Goal: Download file/media

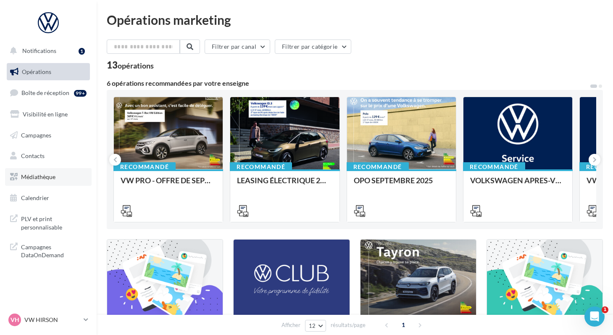
click at [22, 176] on span "Médiathèque" at bounding box center [38, 176] width 34 height 7
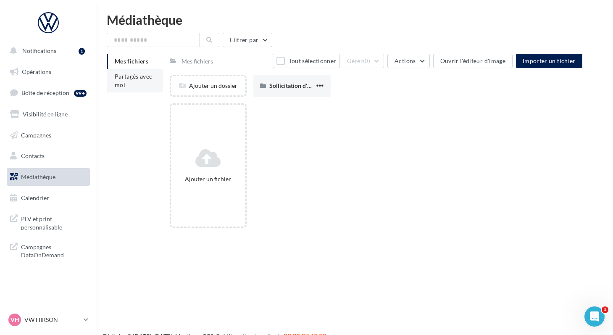
click at [123, 82] on span "Partagés avec moi" at bounding box center [134, 81] width 38 height 16
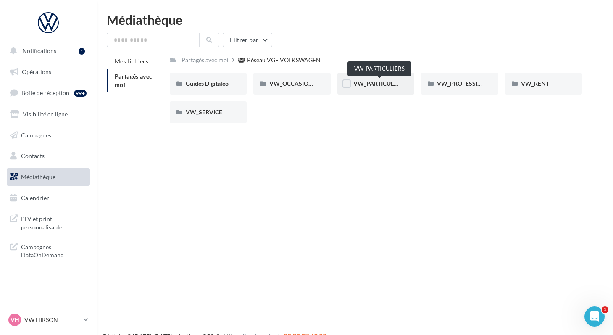
click at [354, 84] on span "VW_PARTICULIERS" at bounding box center [379, 83] width 53 height 7
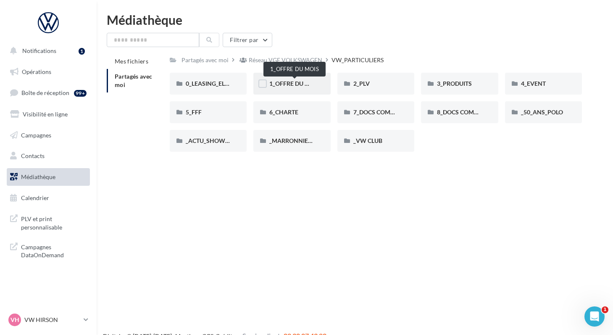
click at [285, 82] on span "1_OFFRE DU MOIS" at bounding box center [294, 83] width 50 height 7
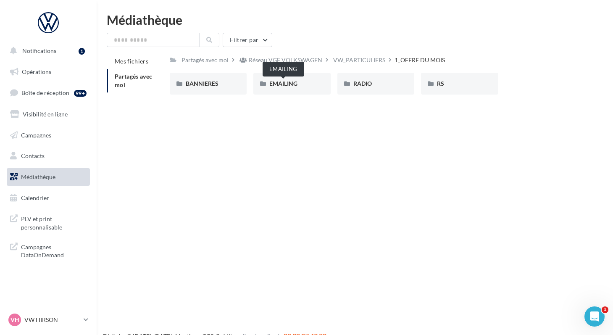
click at [285, 82] on span "EMAILING" at bounding box center [283, 83] width 28 height 7
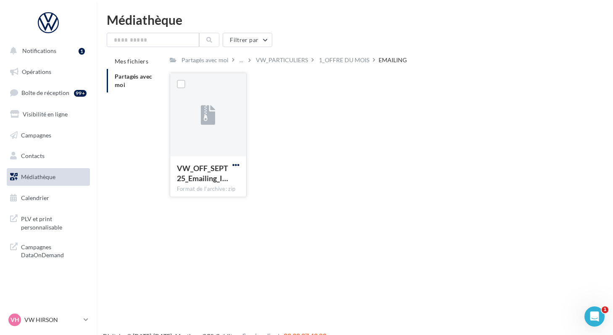
click at [233, 166] on span "button" at bounding box center [235, 164] width 7 height 7
click at [213, 180] on button "Télécharger" at bounding box center [199, 182] width 84 height 22
click at [332, 61] on div "1_OFFRE DU MOIS" at bounding box center [344, 60] width 50 height 8
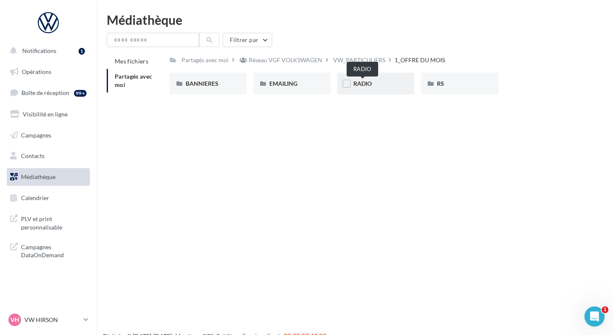
click at [357, 85] on span "RADIO" at bounding box center [362, 83] width 18 height 7
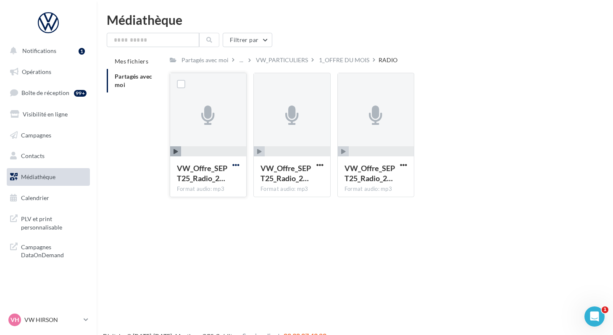
click at [235, 164] on span "button" at bounding box center [235, 164] width 7 height 7
click at [219, 187] on button "Télécharger" at bounding box center [199, 182] width 84 height 22
click at [319, 165] on span "button" at bounding box center [319, 164] width 7 height 7
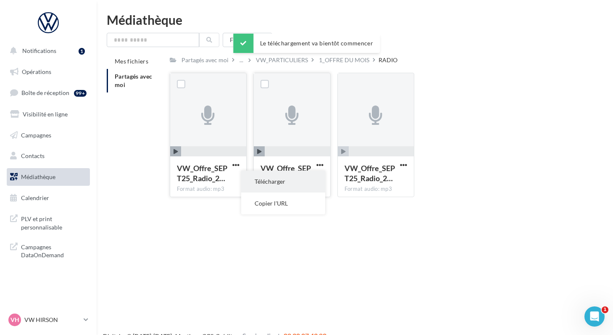
click at [308, 177] on button "Télécharger" at bounding box center [283, 182] width 84 height 22
click at [403, 167] on span "button" at bounding box center [403, 164] width 7 height 7
click at [385, 181] on button "Télécharger" at bounding box center [367, 182] width 84 height 22
click at [337, 59] on div "1_OFFRE DU MOIS" at bounding box center [344, 60] width 50 height 8
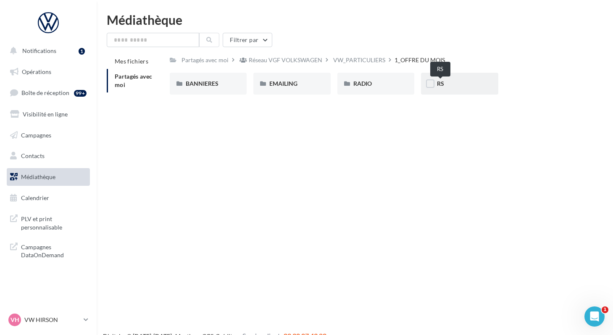
click at [439, 82] on span "RS" at bounding box center [440, 83] width 7 height 7
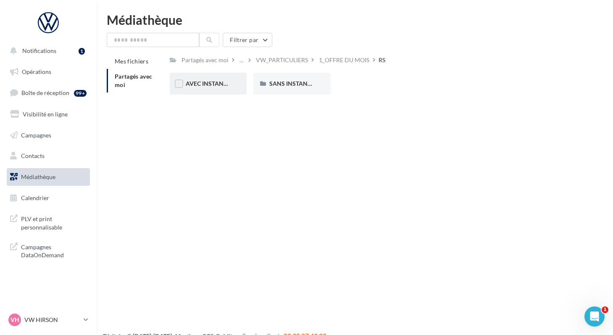
click at [202, 87] on div "AVEC INSTANT VW" at bounding box center [208, 83] width 45 height 8
click at [191, 83] on span "ID.3" at bounding box center [191, 83] width 11 height 7
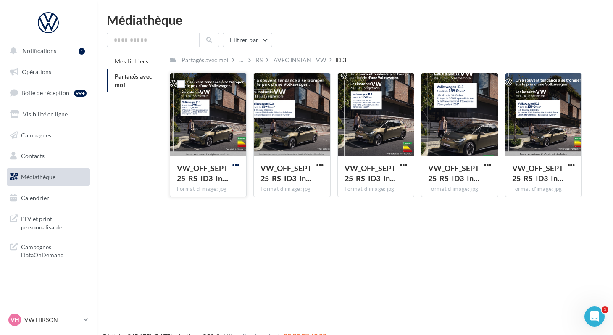
click at [232, 165] on span "button" at bounding box center [235, 164] width 7 height 7
click at [198, 179] on button "Télécharger" at bounding box center [199, 182] width 84 height 22
click at [320, 165] on span "button" at bounding box center [319, 164] width 7 height 7
click at [282, 186] on button "Télécharger" at bounding box center [283, 182] width 84 height 22
click at [297, 61] on div "AVEC INSTANT VW" at bounding box center [300, 60] width 53 height 8
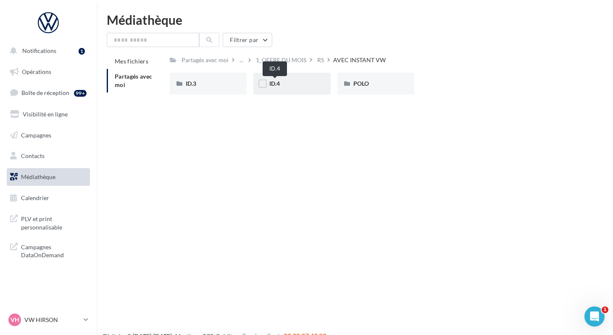
click at [274, 84] on span "ID.4" at bounding box center [274, 83] width 11 height 7
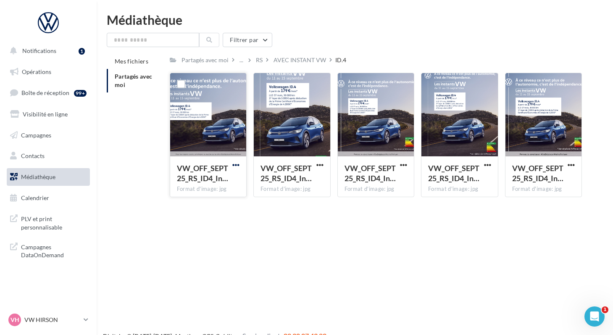
click at [234, 165] on span "button" at bounding box center [235, 164] width 7 height 7
click at [211, 177] on button "Télécharger" at bounding box center [199, 182] width 84 height 22
click at [298, 220] on div "Notifications 1 Opérations Boîte de réception 99+ Visibilité en ligne Campagnes…" at bounding box center [306, 180] width 613 height 335
click at [402, 166] on span "button" at bounding box center [403, 164] width 7 height 7
click at [383, 180] on button "Télécharger" at bounding box center [367, 182] width 84 height 22
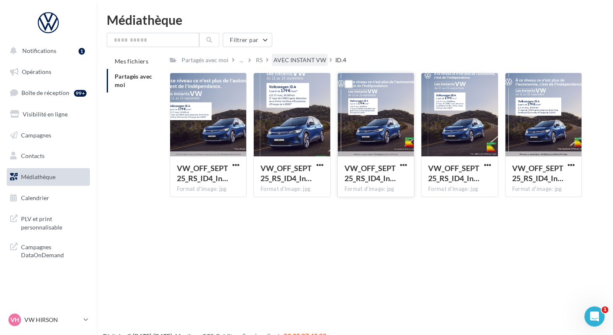
click at [280, 58] on div "AVEC INSTANT VW" at bounding box center [300, 60] width 53 height 8
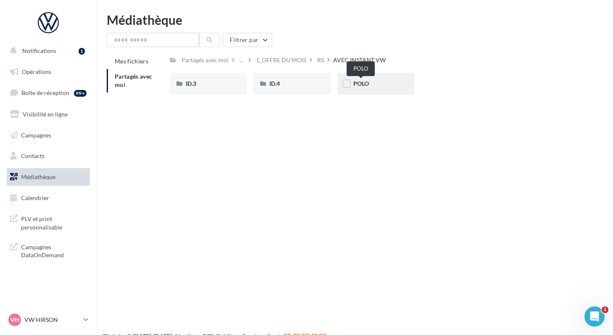
click at [358, 87] on span "POLO" at bounding box center [361, 83] width 16 height 7
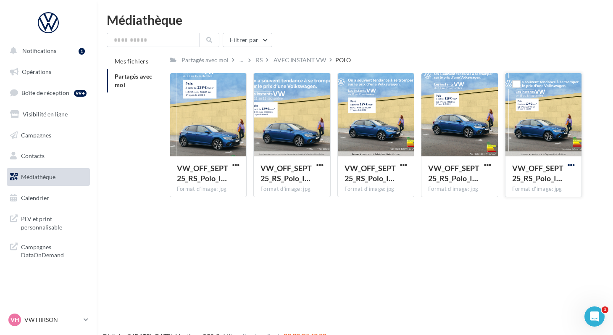
click at [568, 166] on span "button" at bounding box center [571, 164] width 7 height 7
click at [526, 181] on button "Télécharger" at bounding box center [535, 182] width 84 height 22
click at [318, 165] on span "button" at bounding box center [319, 164] width 7 height 7
click at [292, 179] on button "Télécharger" at bounding box center [283, 182] width 84 height 22
click at [256, 62] on div "RS" at bounding box center [259, 60] width 7 height 8
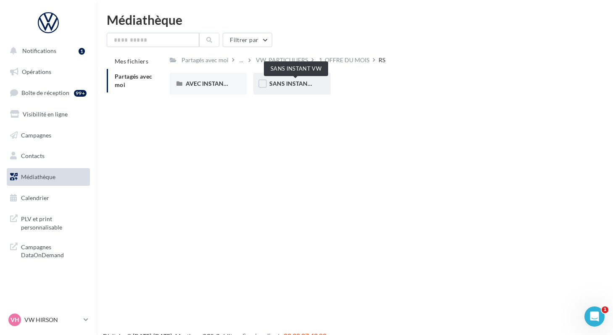
click at [271, 85] on span "SANS INSTANT VW" at bounding box center [295, 83] width 53 height 7
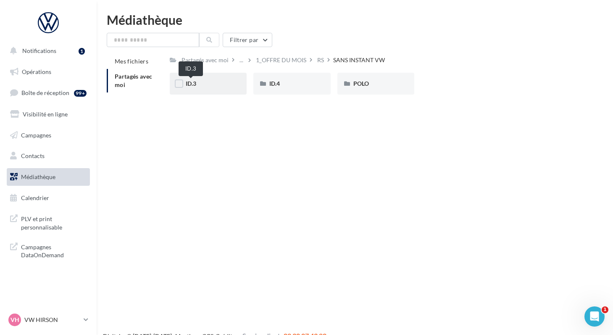
click at [190, 87] on span "ID.3" at bounding box center [191, 83] width 11 height 7
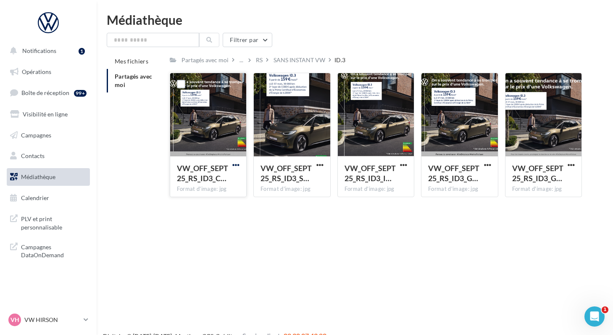
click at [235, 167] on span "button" at bounding box center [235, 164] width 7 height 7
click at [192, 183] on button "Télécharger" at bounding box center [199, 182] width 84 height 22
click at [436, 319] on div "Notifications 1 Opérations Boîte de réception 99+ Visibilité en ligne Campagnes…" at bounding box center [306, 180] width 613 height 335
click at [569, 166] on span "button" at bounding box center [571, 164] width 7 height 7
click at [548, 183] on button "Télécharger" at bounding box center [535, 182] width 84 height 22
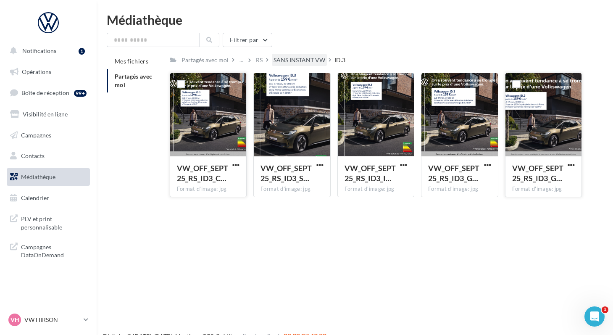
click at [283, 58] on div "SANS INSTANT VW" at bounding box center [300, 60] width 52 height 8
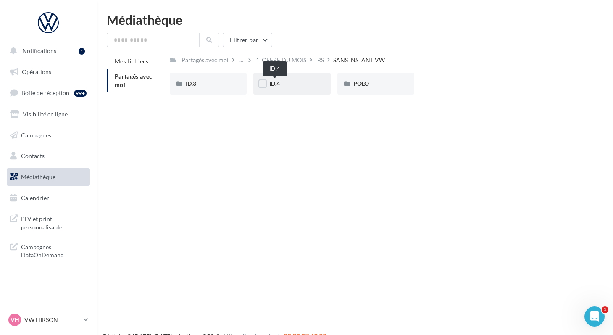
click at [274, 84] on span "ID.4" at bounding box center [274, 83] width 11 height 7
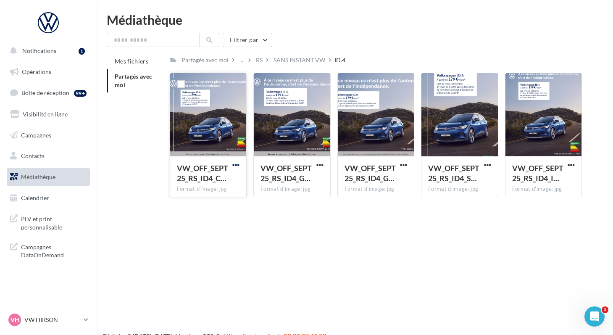
click at [234, 163] on span "button" at bounding box center [235, 164] width 7 height 7
click at [195, 184] on button "Télécharger" at bounding box center [199, 182] width 84 height 22
click at [400, 165] on span "button" at bounding box center [403, 164] width 7 height 7
click at [369, 183] on button "Télécharger" at bounding box center [367, 182] width 84 height 22
click at [391, 215] on div "Notifications 1 Opérations Boîte de réception 99+ Visibilité en ligne Campagnes…" at bounding box center [306, 180] width 613 height 335
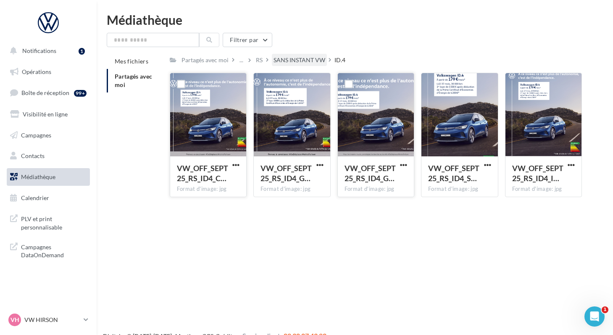
click at [277, 58] on div "SANS INSTANT VW" at bounding box center [300, 60] width 52 height 8
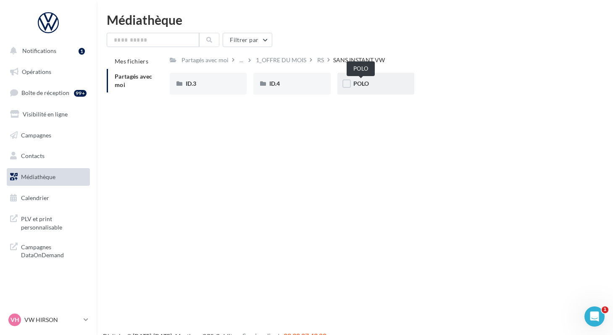
click at [358, 87] on span "POLO" at bounding box center [361, 83] width 16 height 7
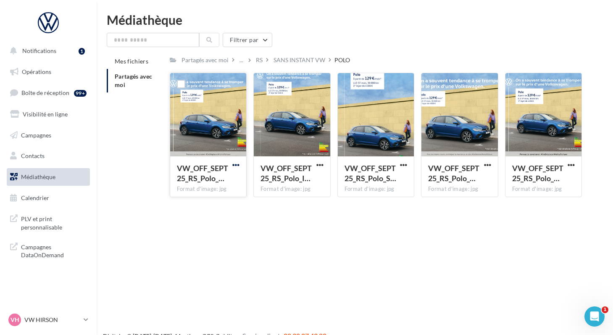
click at [233, 166] on span "button" at bounding box center [235, 164] width 7 height 7
click at [207, 181] on button "Télécharger" at bounding box center [199, 182] width 84 height 22
click at [433, 262] on div "Notifications 1 Opérations Boîte de réception 99+ Visibilité en ligne Campagnes…" at bounding box center [306, 180] width 613 height 335
click at [485, 166] on span "button" at bounding box center [487, 164] width 7 height 7
click at [456, 187] on button "Télécharger" at bounding box center [451, 182] width 84 height 22
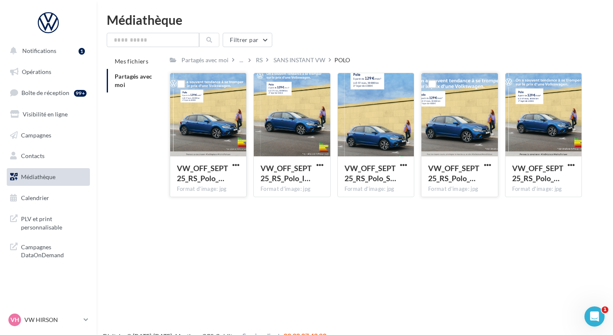
click at [315, 237] on div "Notifications 1 Opérations Boîte de réception 99+ Visibilité en ligne Campagnes…" at bounding box center [306, 180] width 613 height 335
click at [40, 20] on div at bounding box center [48, 22] width 67 height 21
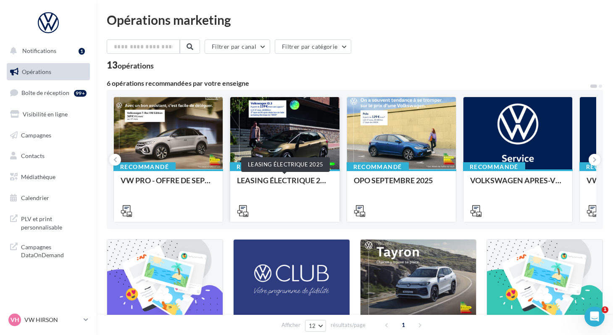
click at [289, 183] on div "LEASING ÉLECTRIQUE 2025" at bounding box center [284, 184] width 95 height 17
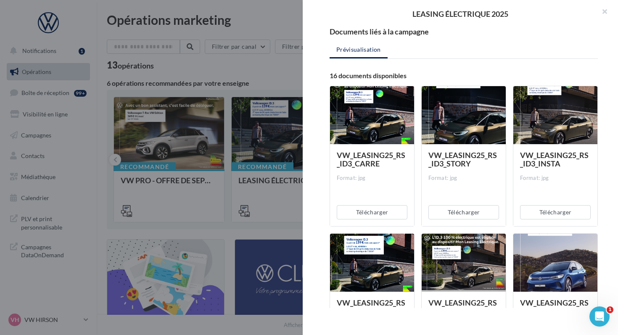
scroll to position [89, 0]
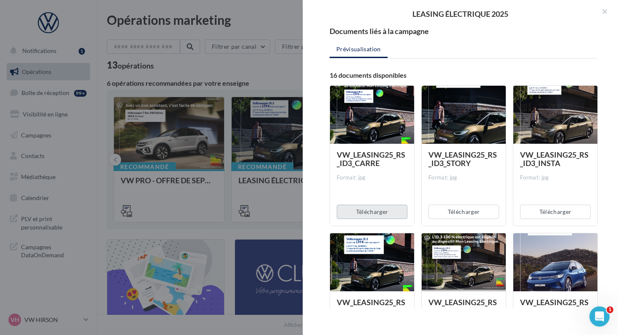
click at [372, 208] on button "Télécharger" at bounding box center [372, 212] width 71 height 14
click at [377, 187] on div "VW_LEASING25_RS_ID3_CARRE Format: jpg" at bounding box center [372, 184] width 71 height 68
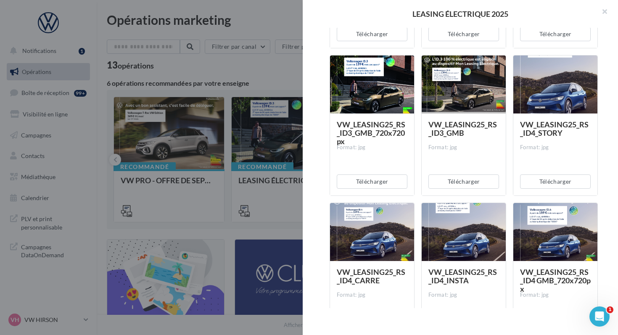
scroll to position [310, 0]
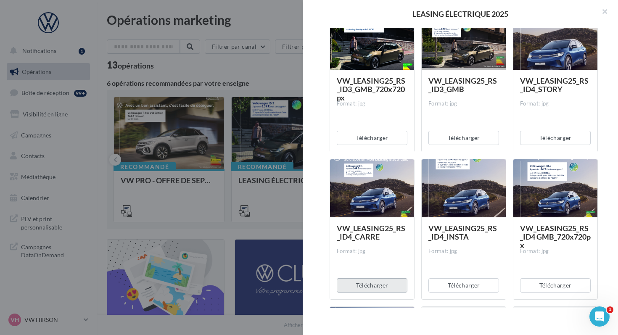
click at [352, 288] on button "Télécharger" at bounding box center [372, 285] width 71 height 14
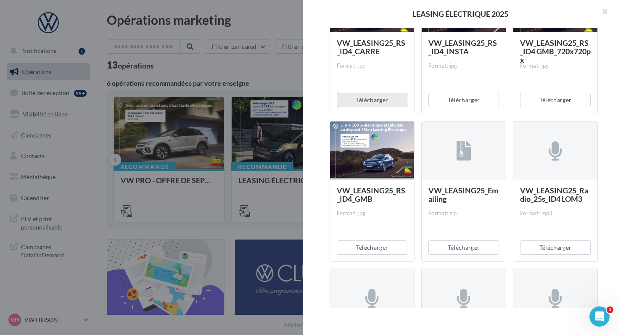
scroll to position [506, 0]
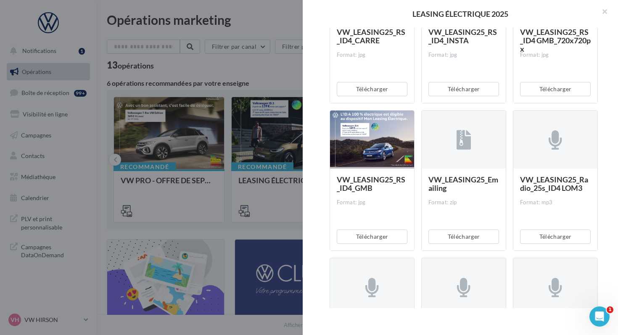
click at [319, 193] on div "Description Non renseignée Document Documents liés à la campagne Prévisualisati…" at bounding box center [464, 168] width 322 height 280
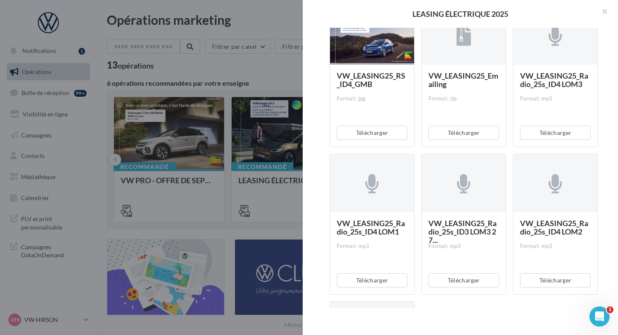
scroll to position [611, 0]
click at [454, 279] on button "Télécharger" at bounding box center [463, 280] width 71 height 14
click at [598, 232] on div "VW_LEASING25_Radio_25s_ID4 LOM2 Format: mp3 Télécharger" at bounding box center [559, 223] width 92 height 141
click at [549, 134] on button "Télécharger" at bounding box center [555, 132] width 71 height 14
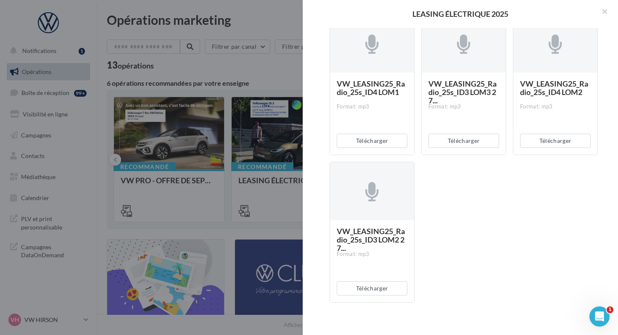
scroll to position [758, 0]
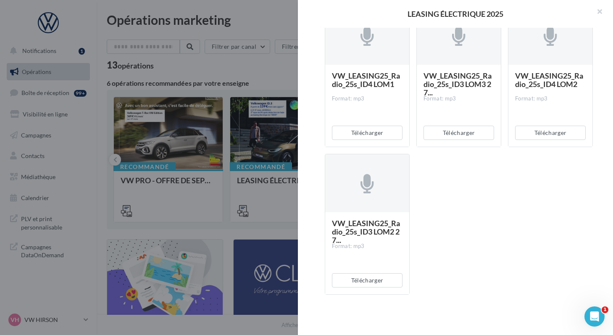
click at [223, 229] on div at bounding box center [306, 167] width 613 height 335
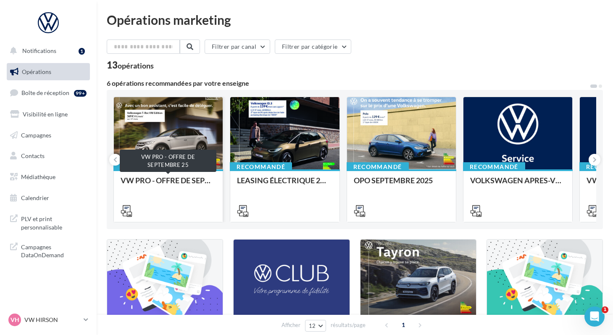
click at [140, 184] on div "VW PRO - OFFRE DE SEPTEMBRE 25" at bounding box center [168, 184] width 95 height 17
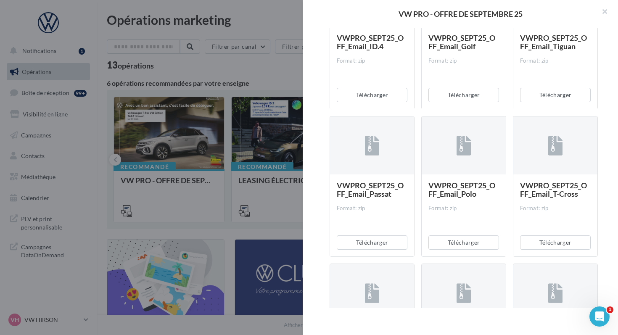
scroll to position [354, 0]
click at [440, 242] on button "Télécharger" at bounding box center [463, 241] width 71 height 14
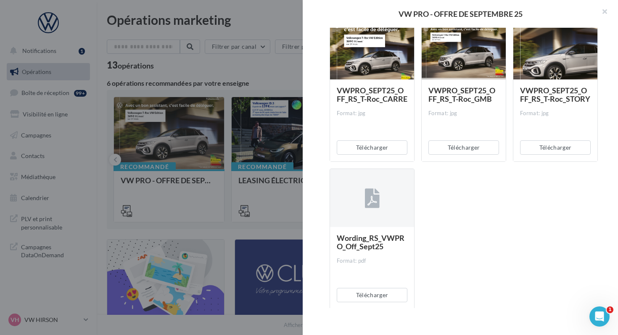
scroll to position [3560, 0]
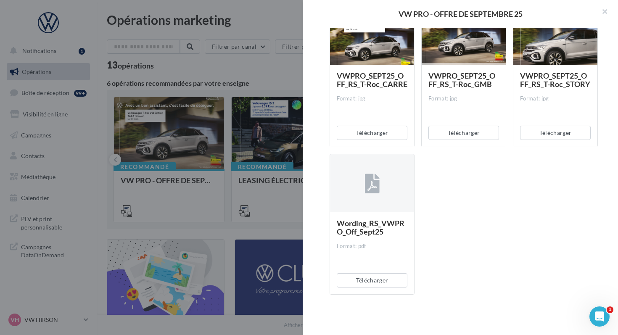
click at [215, 72] on div at bounding box center [309, 167] width 618 height 335
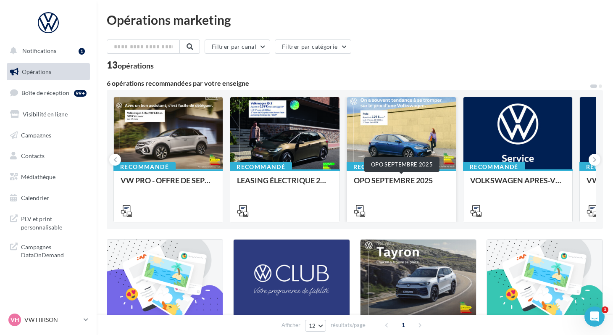
click at [371, 182] on div "OPO SEPTEMBRE 2025" at bounding box center [401, 184] width 95 height 17
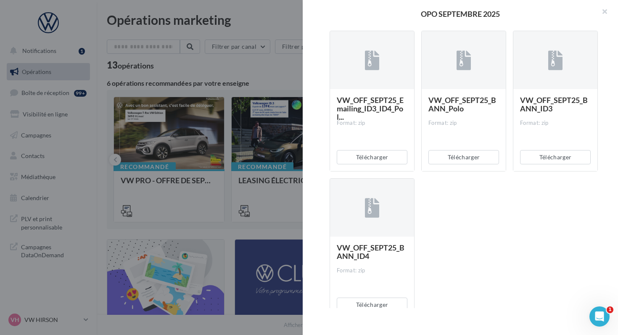
scroll to position [1766, 0]
